Goal: Obtain resource: Obtain resource

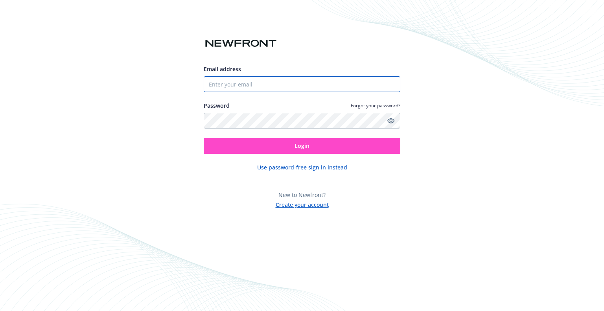
type input "[EMAIL_ADDRESS][PERSON_NAME][DOMAIN_NAME]"
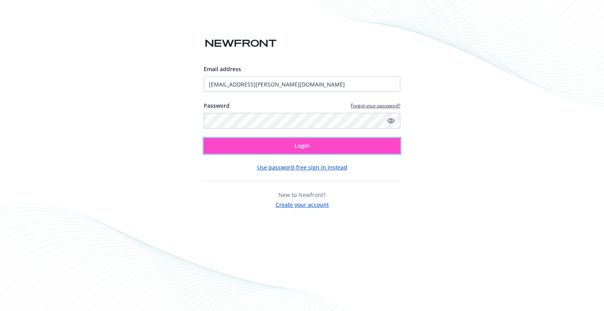
click at [233, 141] on button "Login" at bounding box center [302, 146] width 196 height 16
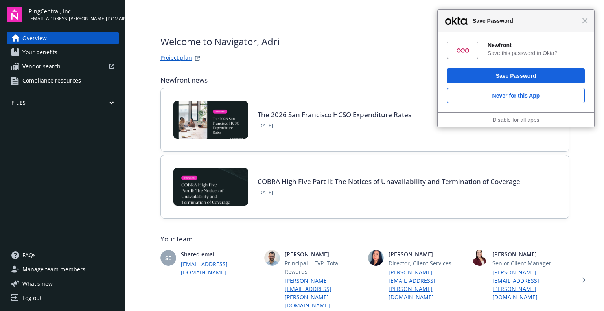
click at [353, 56] on div "Welcome to Navigator , Adri Project plan" at bounding box center [364, 49] width 409 height 28
click at [72, 100] on button "Files" at bounding box center [63, 104] width 112 height 10
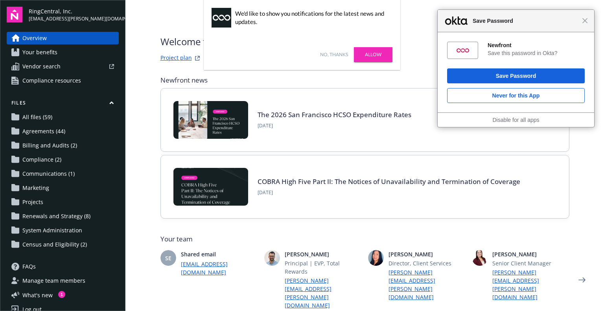
scroll to position [11, 0]
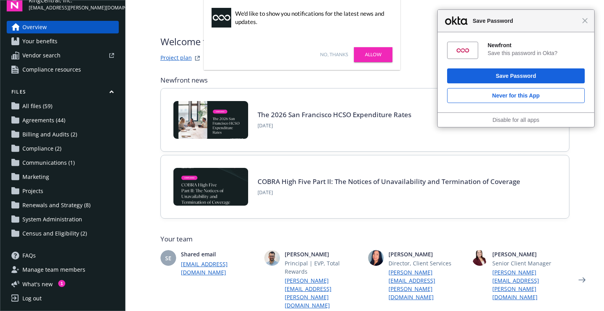
click at [59, 162] on span "Communications (1)" at bounding box center [48, 162] width 52 height 13
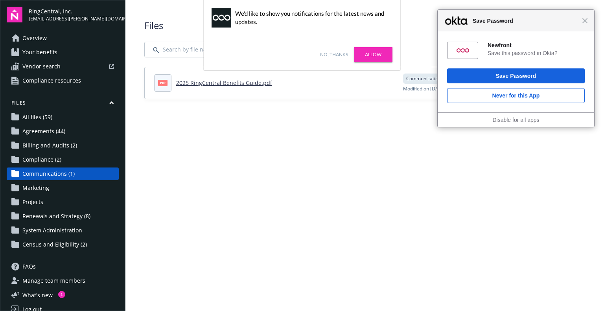
click at [323, 52] on link "No, thanks" at bounding box center [334, 54] width 28 height 7
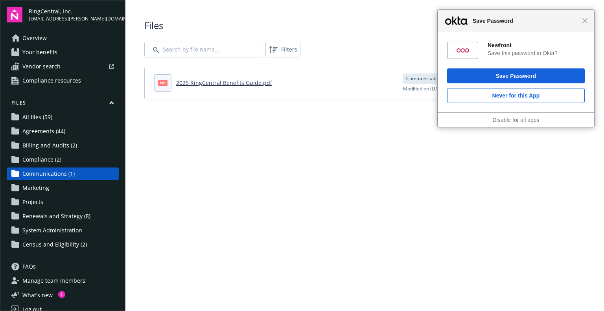
click at [27, 210] on span "Renewals and Strategy (8)" at bounding box center [56, 216] width 68 height 13
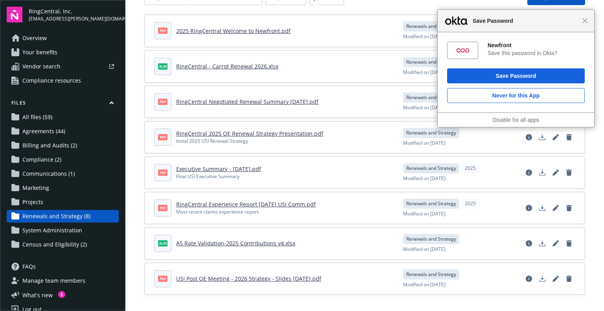
scroll to position [53, 0]
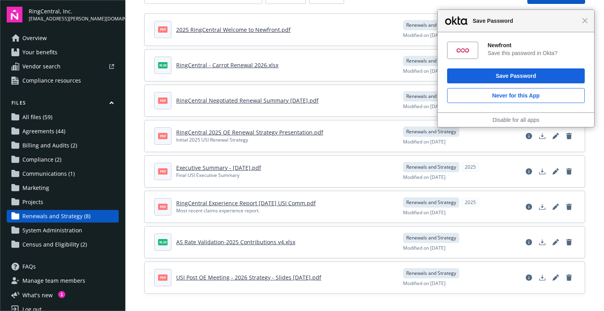
click at [426, 298] on div "Files All years 2025 Filters Upload files pdf 2025 RingCentral Welcome to Newfr…" at bounding box center [364, 130] width 478 height 366
click at [588, 20] on div "Close Save Password" at bounding box center [515, 21] width 156 height 22
click at [40, 114] on span "All files (59)" at bounding box center [37, 117] width 30 height 13
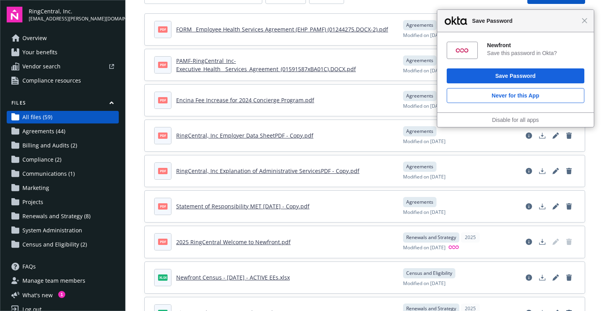
click at [584, 24] on div "Close Save Password" at bounding box center [515, 21] width 156 height 22
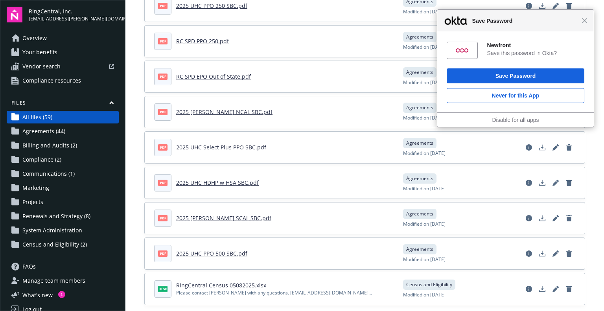
scroll to position [1850, 0]
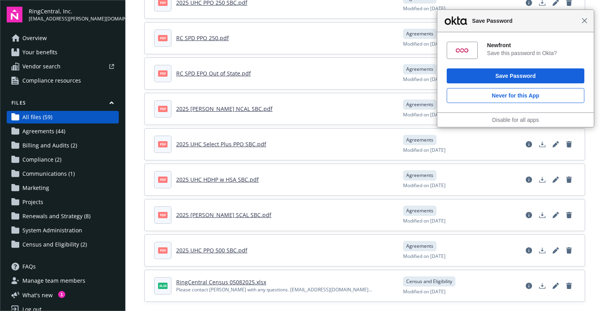
click at [582, 20] on span "Close" at bounding box center [584, 21] width 6 height 6
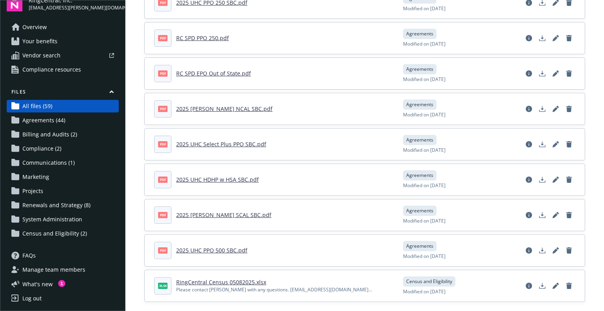
scroll to position [0, 0]
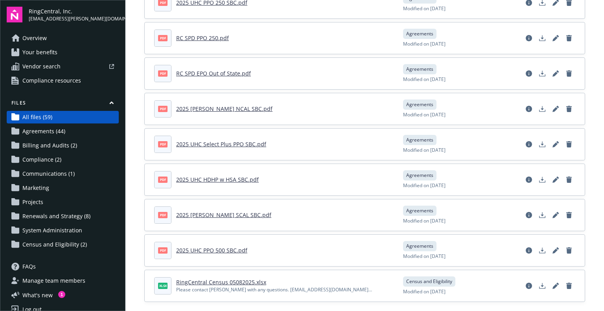
click at [31, 39] on span "Overview" at bounding box center [34, 38] width 24 height 13
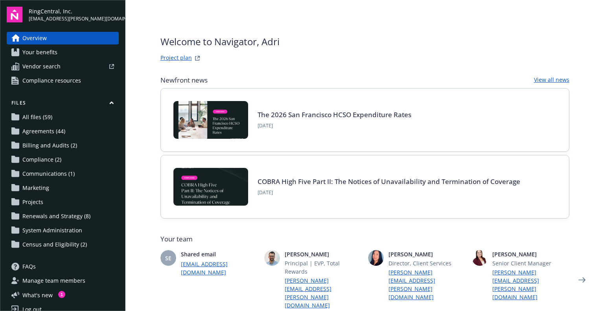
click at [174, 60] on link "Project plan" at bounding box center [175, 57] width 31 height 9
